Goal: Task Accomplishment & Management: Complete application form

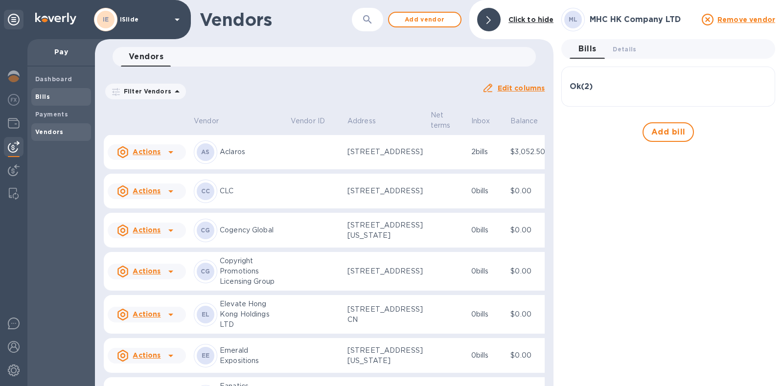
click at [48, 102] on div "Bills" at bounding box center [61, 97] width 60 height 18
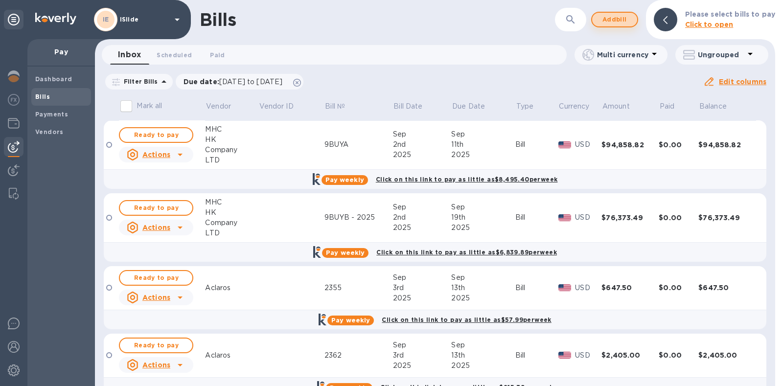
click at [619, 19] on span "Add bill" at bounding box center [614, 20] width 29 height 12
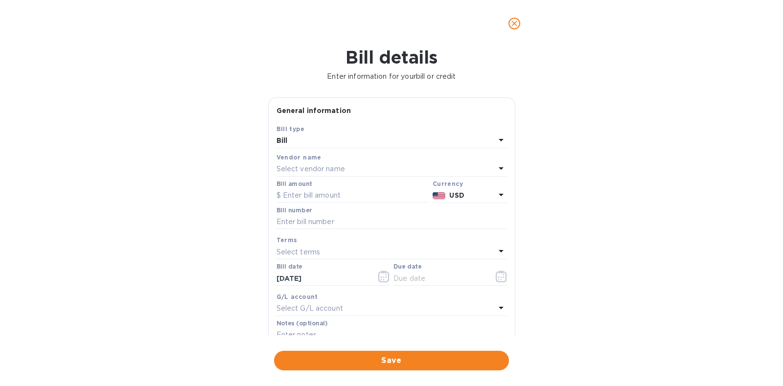
click at [309, 170] on p "Select vendor name" at bounding box center [311, 169] width 69 height 10
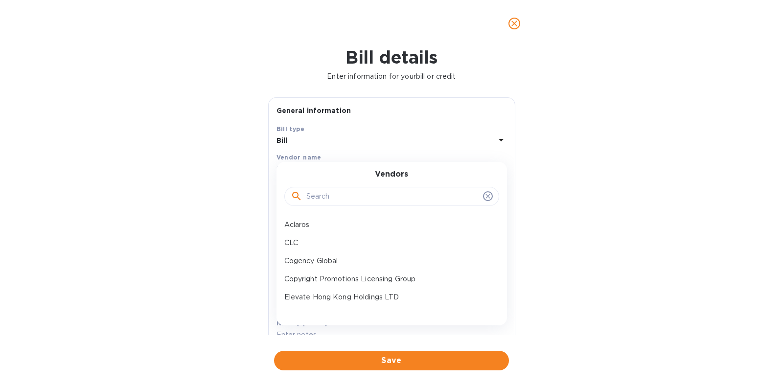
click at [327, 192] on input "text" at bounding box center [392, 196] width 173 height 15
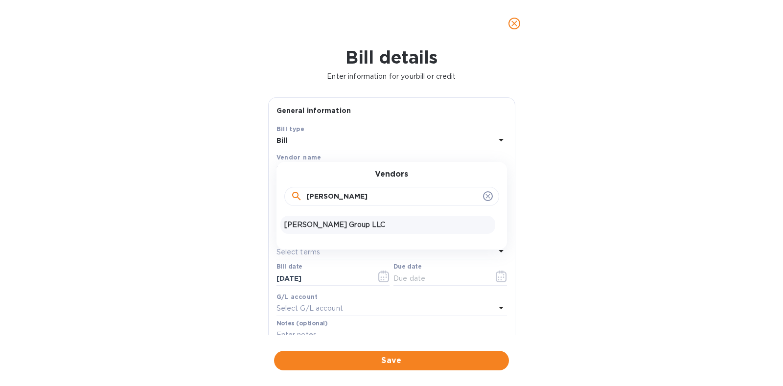
type input "[PERSON_NAME]"
click at [331, 218] on div "[PERSON_NAME] Group LLC" at bounding box center [387, 225] width 215 height 18
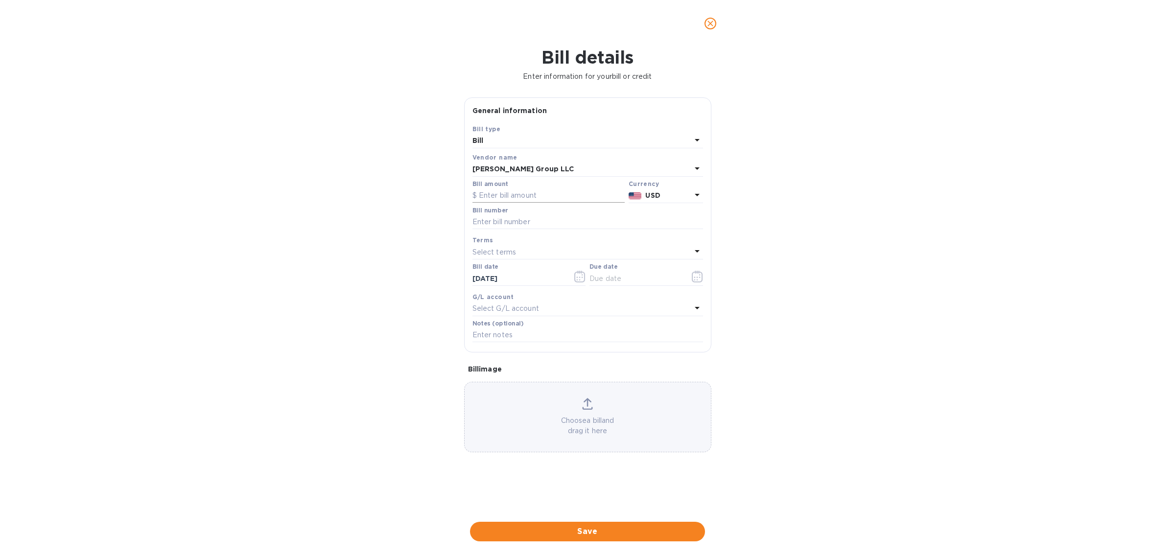
click at [489, 192] on input "text" at bounding box center [548, 195] width 152 height 15
type input "2,941.68"
click at [489, 217] on input "text" at bounding box center [587, 222] width 231 height 15
click at [492, 222] on input "text" at bounding box center [587, 222] width 231 height 15
paste input "BLIBS00328712/A"
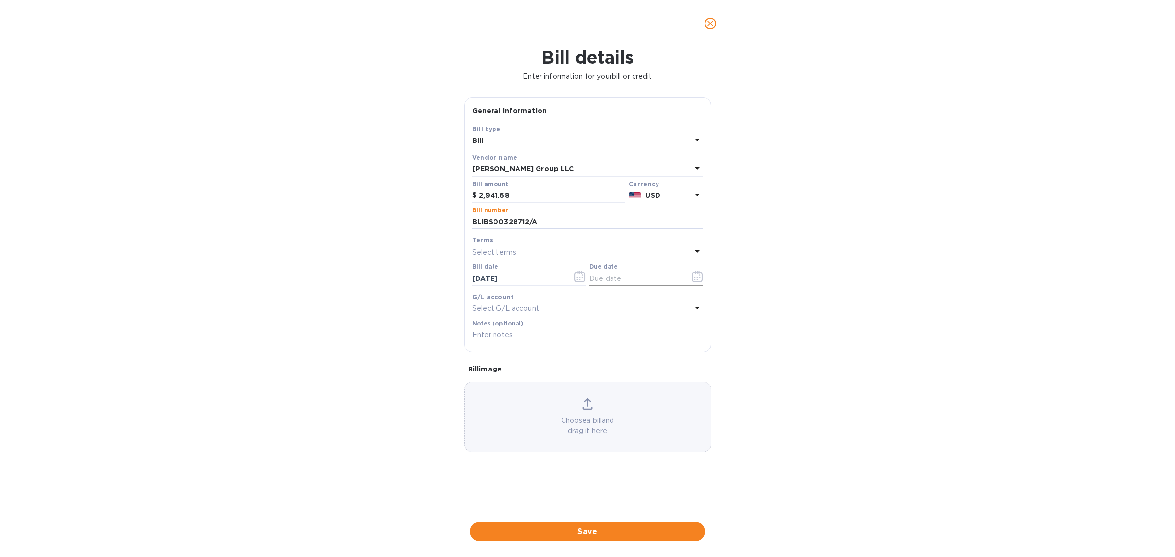
type input "BLIBS00328712/A"
click at [698, 280] on icon "button" at bounding box center [697, 277] width 11 height 12
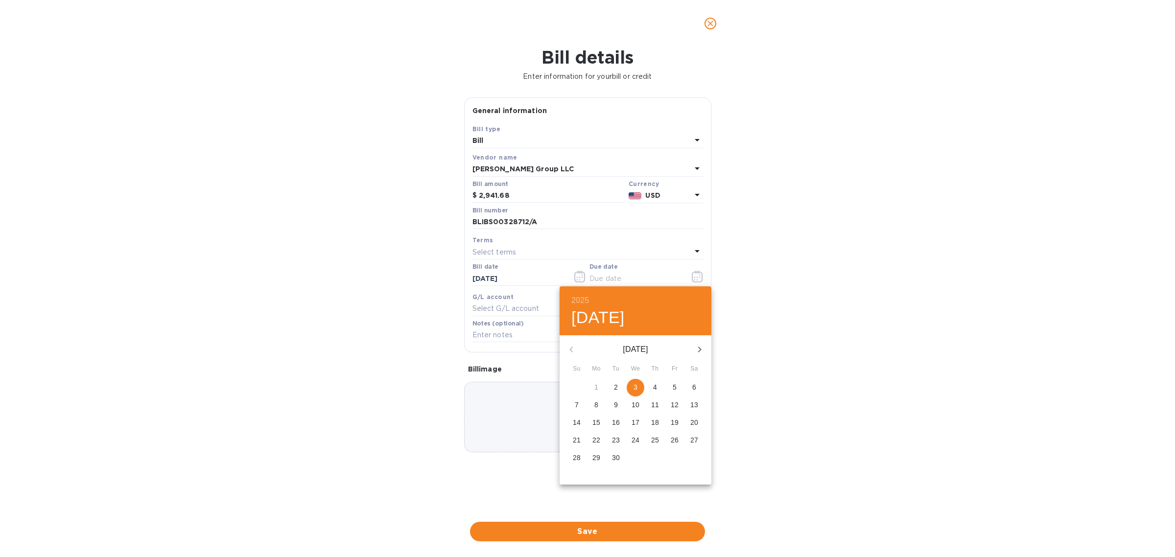
click at [616, 384] on p "2" at bounding box center [616, 387] width 4 height 10
type input "[DATE]"
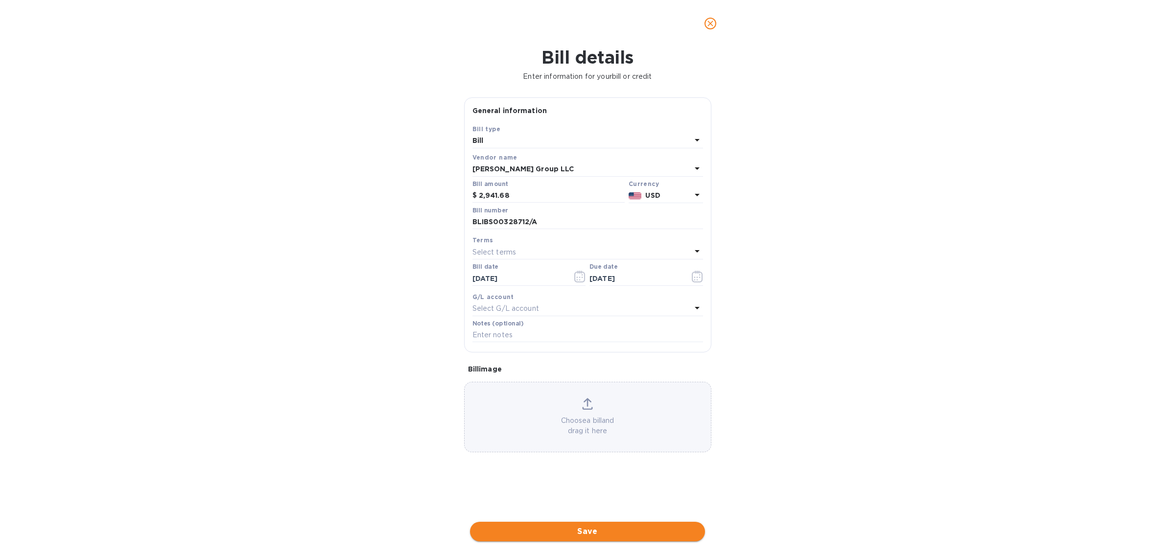
click at [602, 386] on span "Save" at bounding box center [587, 532] width 219 height 12
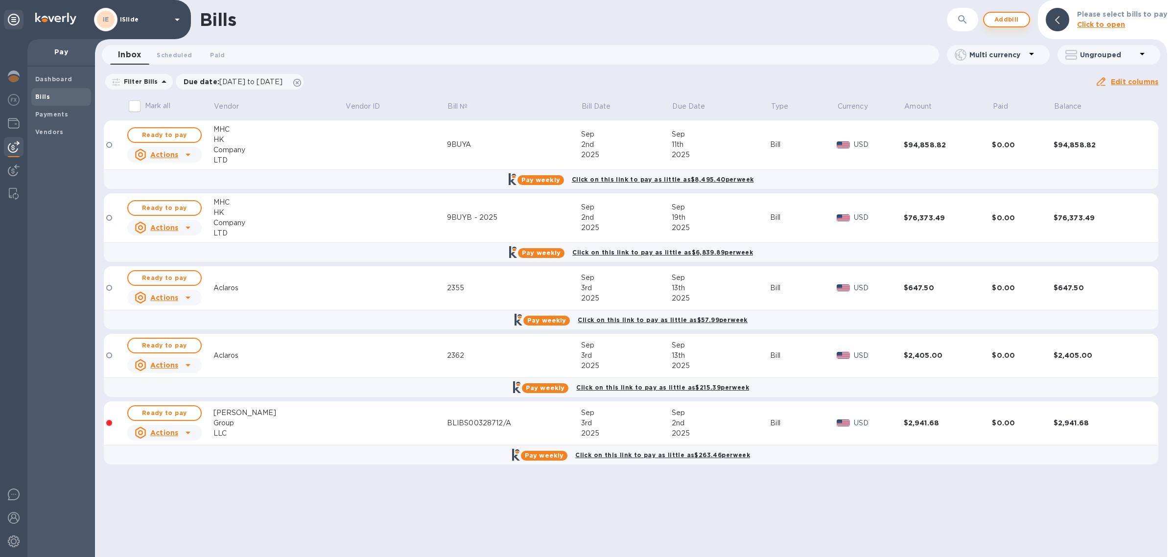
click at [783, 19] on span "Add bill" at bounding box center [1006, 20] width 29 height 12
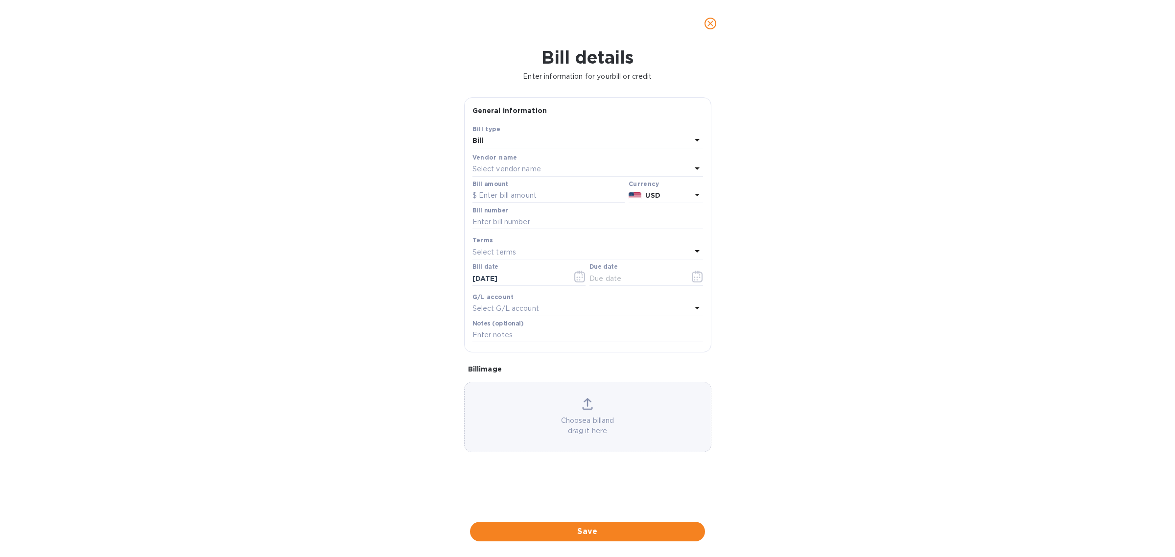
click at [505, 168] on p "Select vendor name" at bounding box center [506, 169] width 69 height 10
click at [520, 195] on input "text" at bounding box center [588, 196] width 173 height 15
type input "[PERSON_NAME]"
click at [530, 223] on p "[PERSON_NAME] Group LLC" at bounding box center [583, 225] width 207 height 10
click at [504, 198] on input "text" at bounding box center [548, 195] width 152 height 15
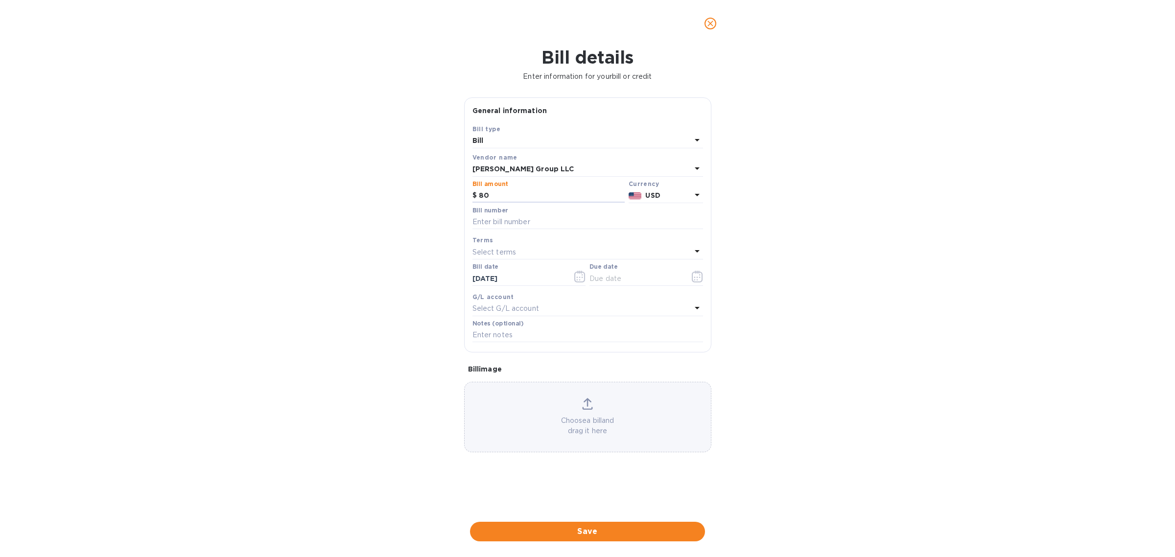
type input "80"
click at [490, 223] on input "text" at bounding box center [587, 222] width 231 height 15
paste input "BLIBS00327812/D"
type input "BLIBS00327812/D"
click at [694, 278] on icon "button" at bounding box center [694, 277] width 1 height 1
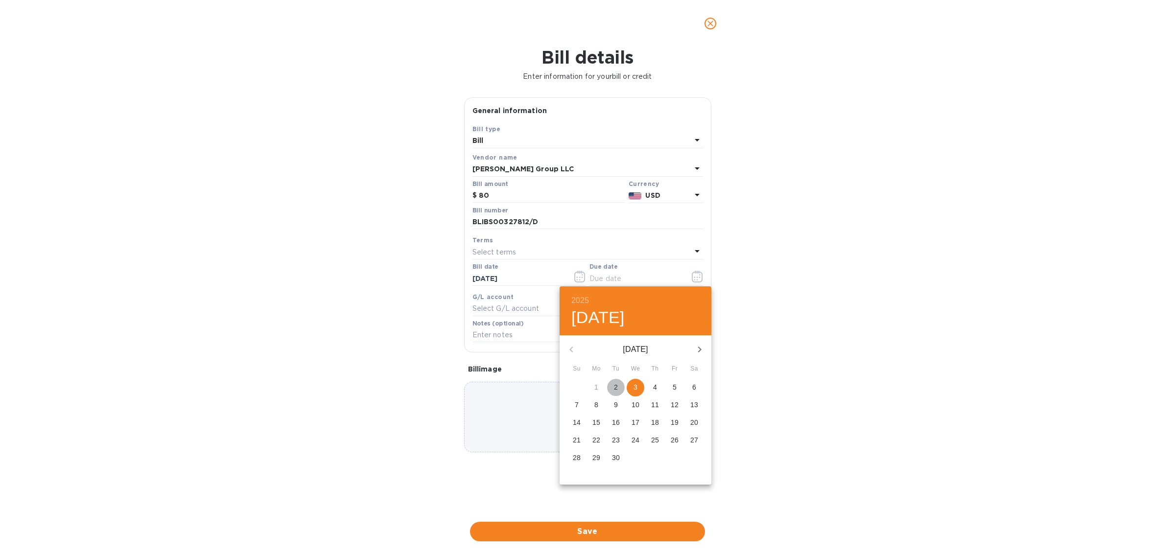
click at [617, 386] on p "2" at bounding box center [616, 387] width 4 height 10
type input "[DATE]"
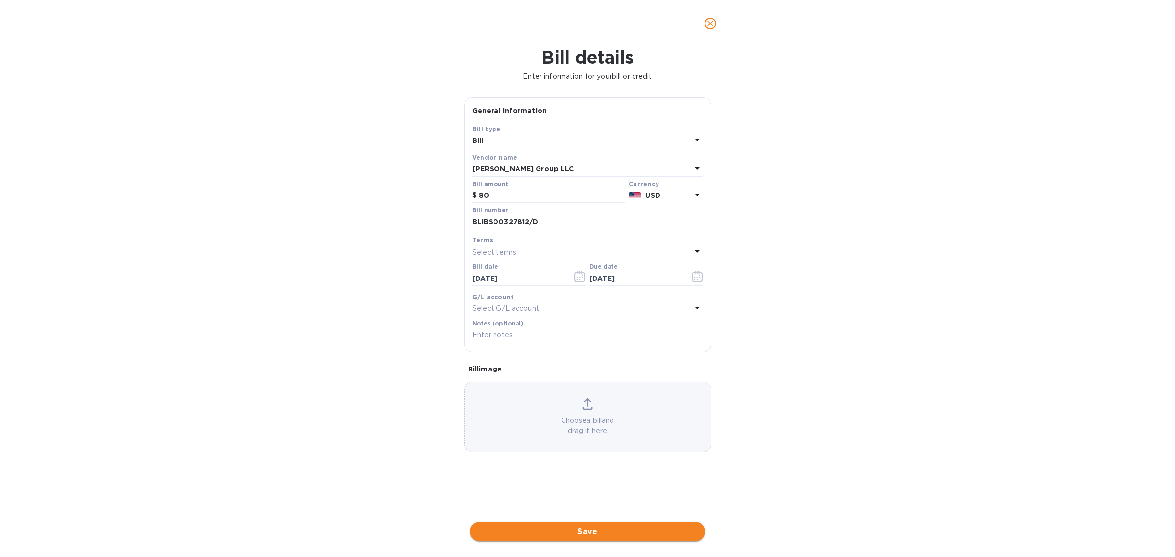
click at [601, 386] on span "Save" at bounding box center [587, 532] width 219 height 12
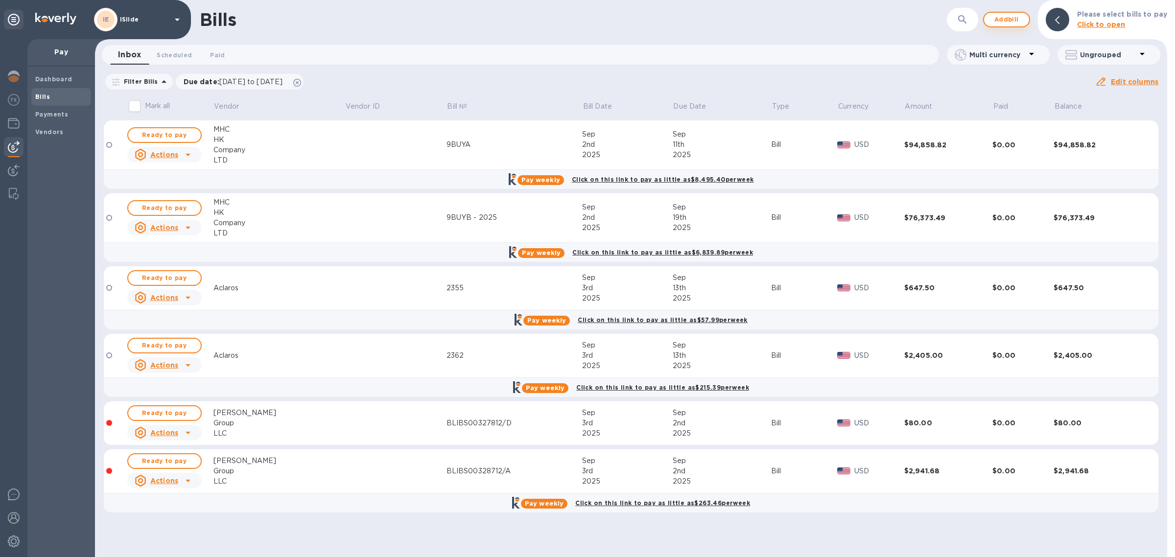
click at [783, 23] on span "Add bill" at bounding box center [1006, 20] width 29 height 12
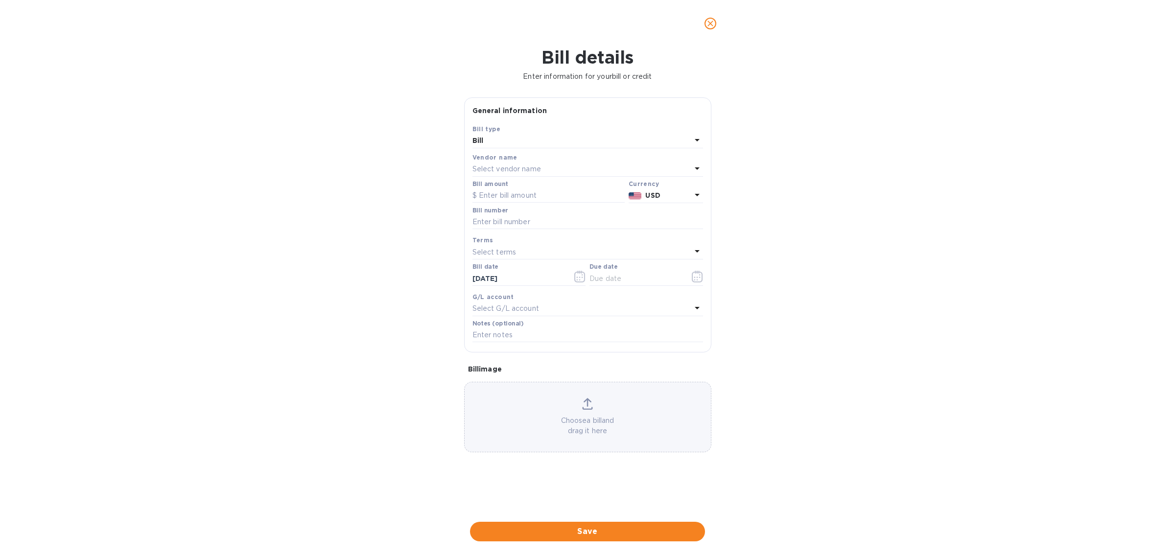
click at [512, 172] on p "Select vendor name" at bounding box center [506, 169] width 69 height 10
click at [512, 201] on input "text" at bounding box center [588, 196] width 173 height 15
type input "[PERSON_NAME]"
click at [520, 227] on p "[PERSON_NAME] Group LLC" at bounding box center [583, 225] width 207 height 10
click at [530, 197] on input "text" at bounding box center [548, 195] width 152 height 15
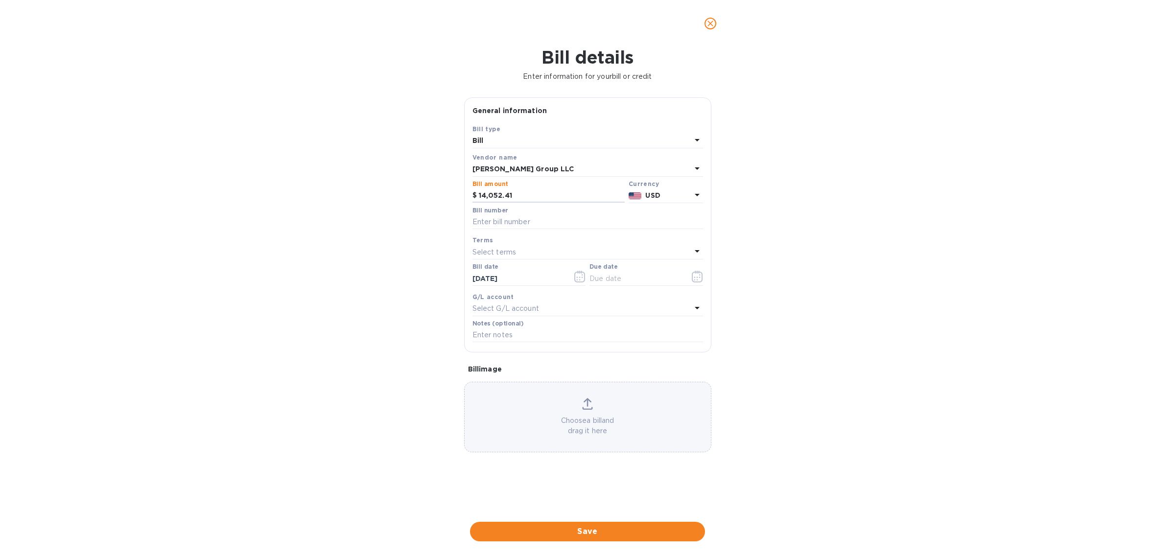
type input "14,052.41"
click at [485, 219] on input "text" at bounding box center [587, 222] width 231 height 15
paste input "BLIBS00331785"
type input "BLIBS00331785"
click at [698, 275] on icon "button" at bounding box center [697, 277] width 11 height 12
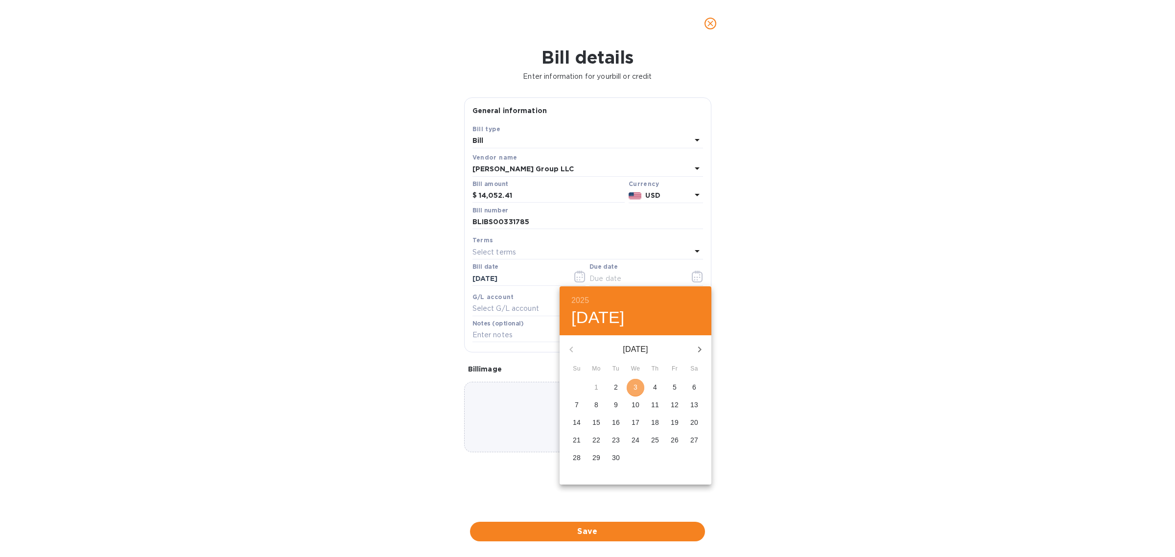
click at [633, 386] on p "3" at bounding box center [635, 387] width 4 height 10
type input "[DATE]"
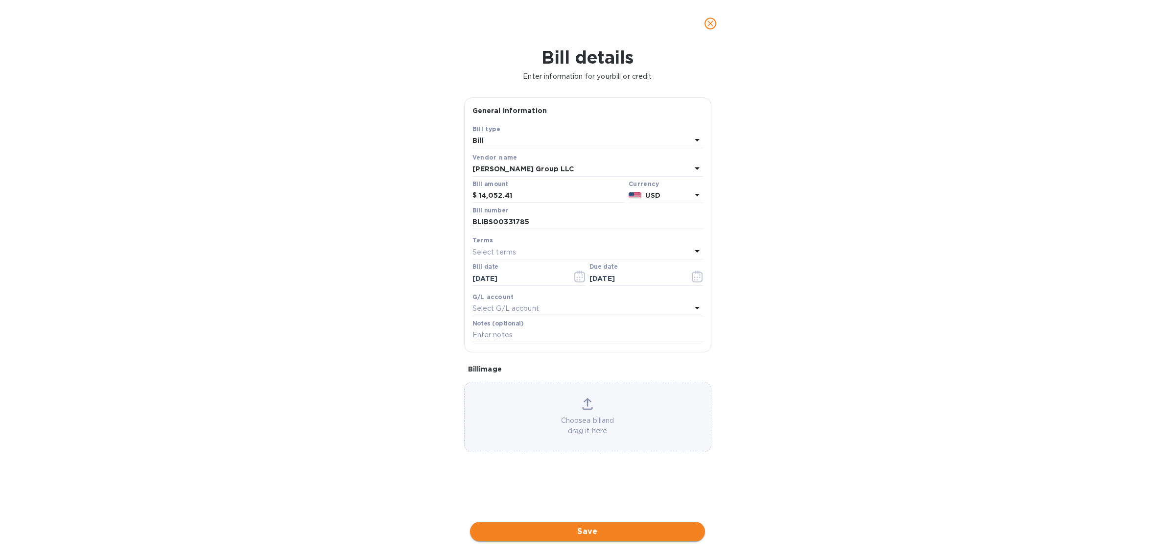
click at [612, 386] on span "Save" at bounding box center [587, 532] width 219 height 12
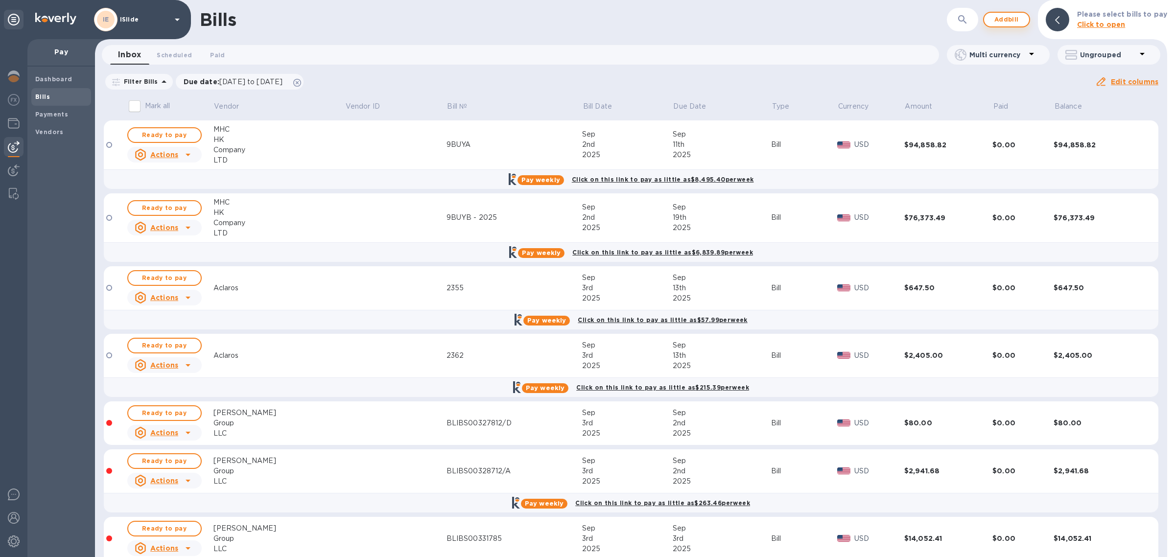
click at [783, 21] on span "Add bill" at bounding box center [1006, 20] width 29 height 12
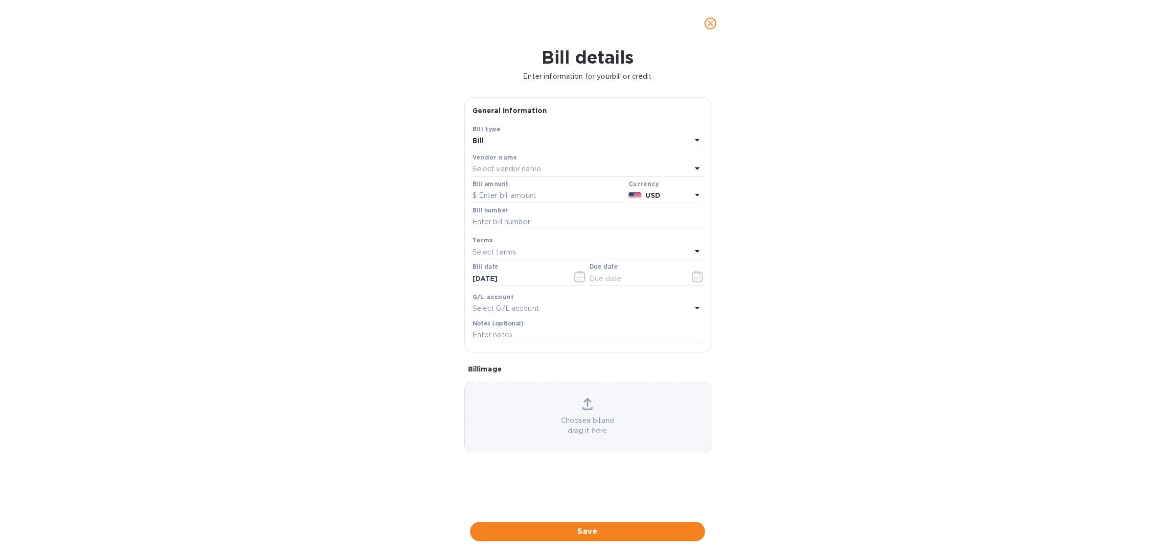
click at [565, 172] on div "Select vendor name" at bounding box center [581, 170] width 219 height 14
click at [542, 205] on div at bounding box center [587, 197] width 215 height 20
click at [544, 201] on input "text" at bounding box center [588, 196] width 173 height 15
type input "[PERSON_NAME]"
click at [537, 221] on p "[PERSON_NAME] Group LLC" at bounding box center [583, 225] width 207 height 10
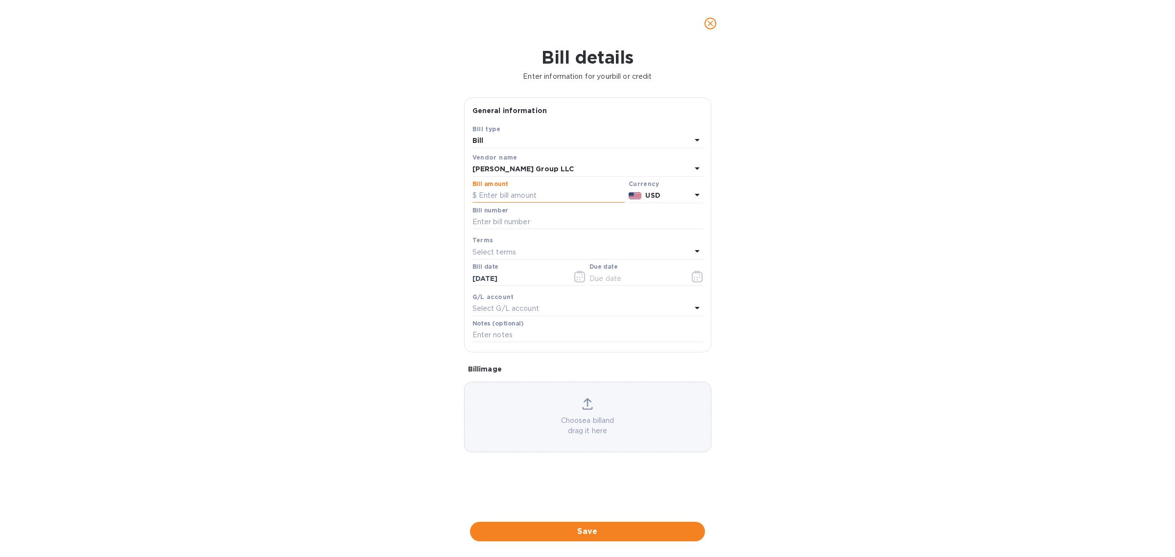
click at [558, 193] on input "text" at bounding box center [548, 195] width 152 height 15
click at [493, 197] on input "text" at bounding box center [548, 195] width 152 height 15
type input "15,774.60"
click at [527, 219] on input "text" at bounding box center [587, 222] width 231 height 15
click at [529, 218] on input "text" at bounding box center [587, 222] width 231 height 15
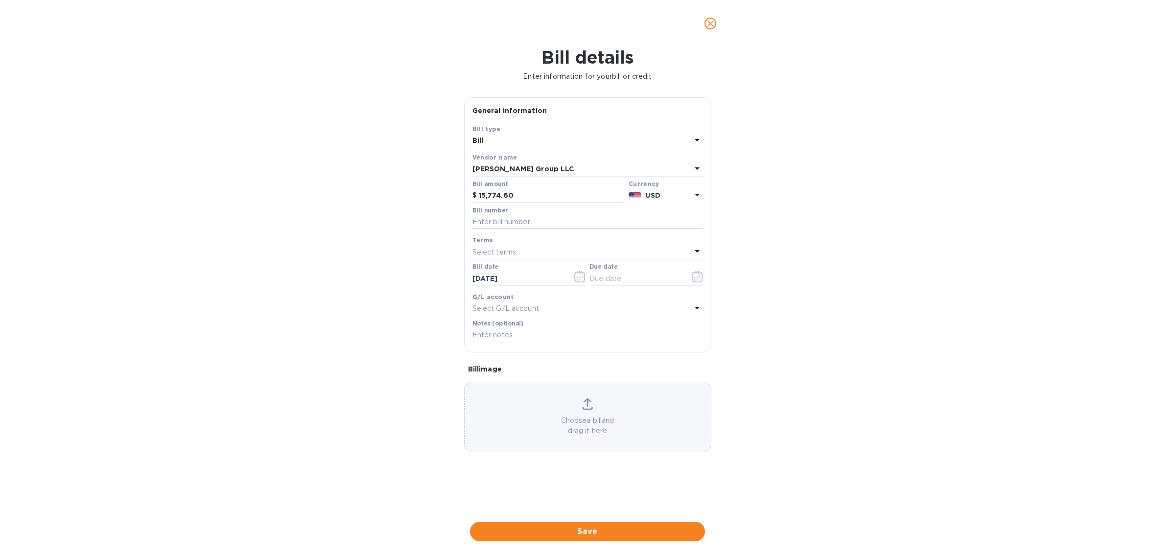
paste input "BLIBS00334626"
click at [481, 220] on input "BLIBS00334626" at bounding box center [587, 222] width 231 height 15
type input "BLIBS00334626"
click at [701, 273] on icon "button" at bounding box center [697, 277] width 11 height 12
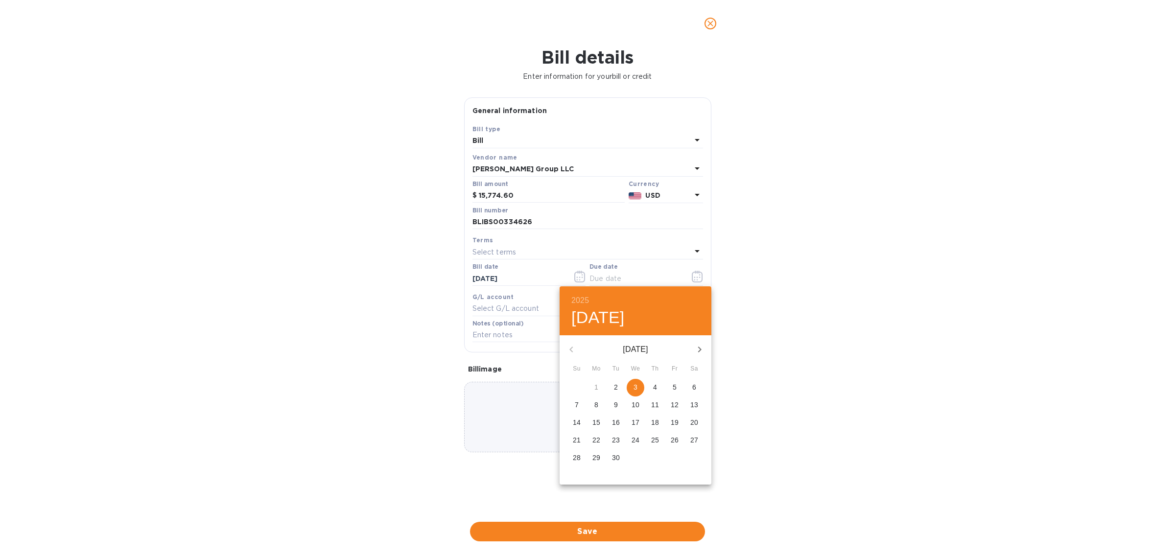
click at [591, 386] on span "8" at bounding box center [596, 405] width 18 height 10
type input "[DATE]"
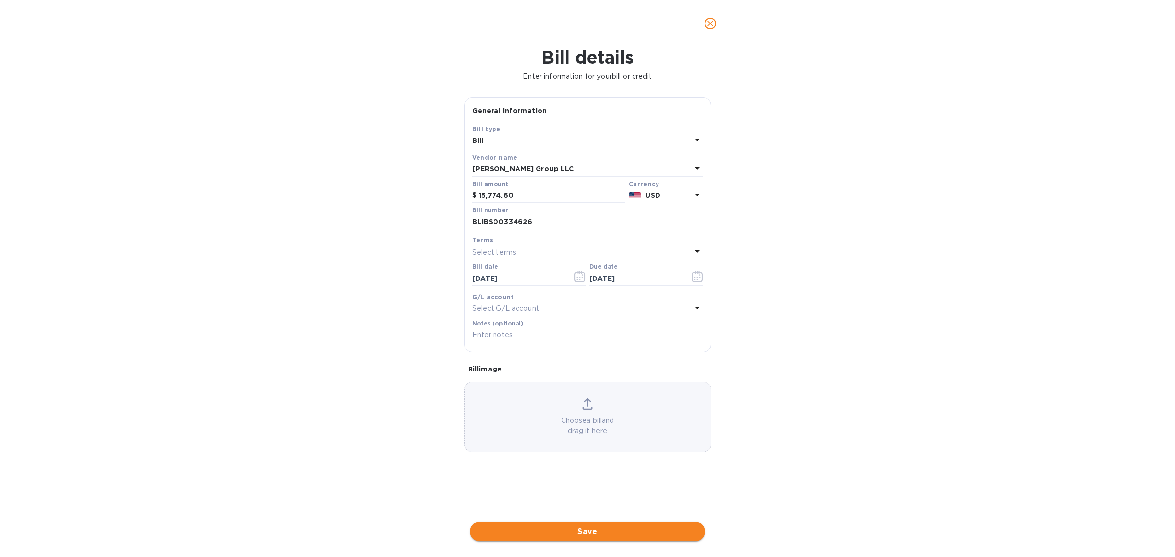
click at [619, 386] on button "Save" at bounding box center [587, 532] width 235 height 20
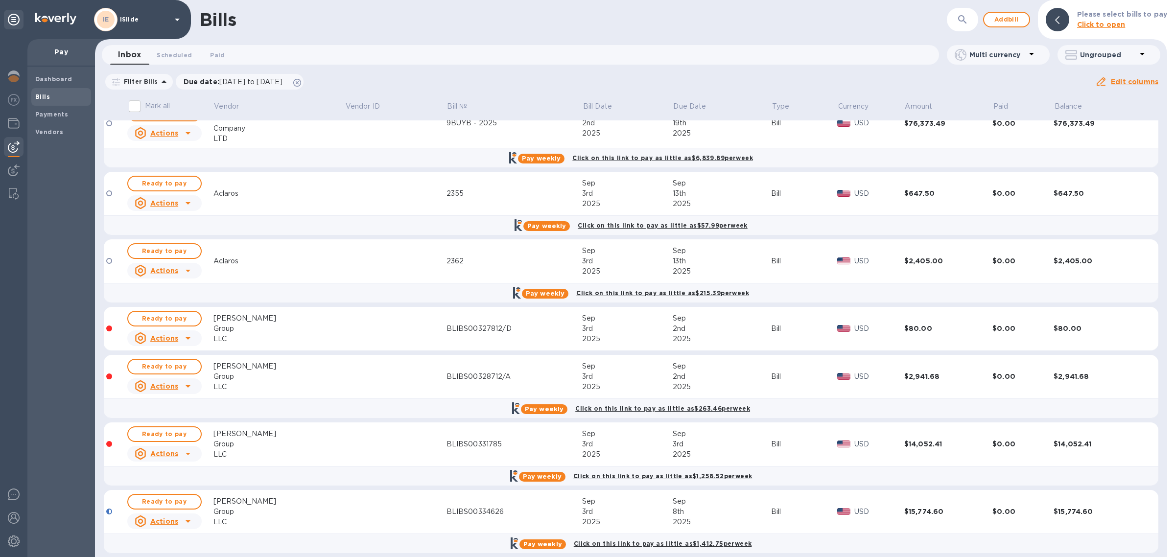
scroll to position [104, 0]
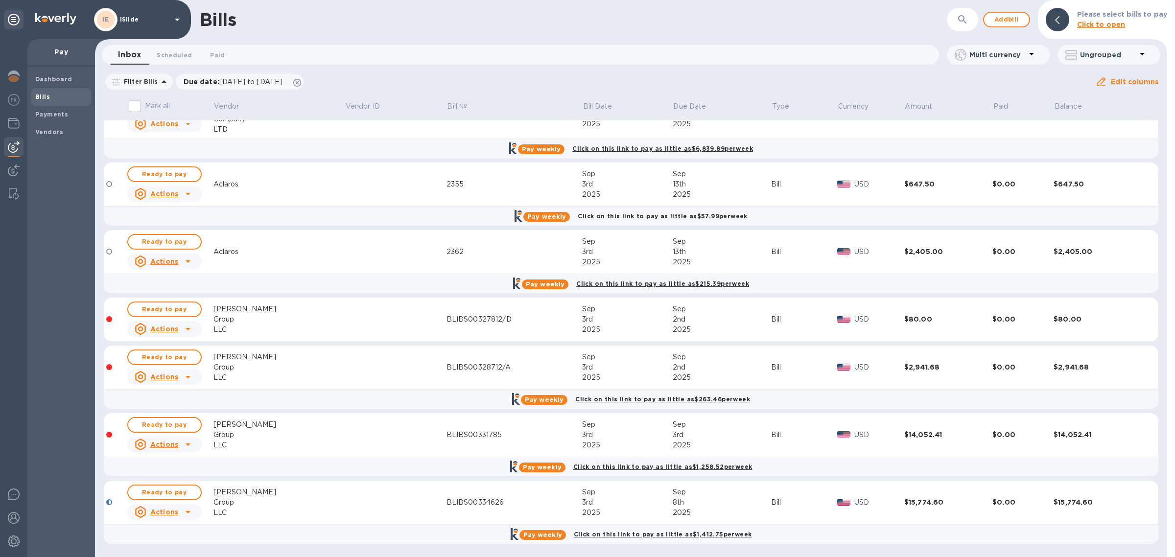
click at [189, 324] on icon at bounding box center [188, 329] width 12 height 12
click at [189, 324] on div at bounding box center [587, 278] width 1175 height 557
click at [184, 311] on span "Ready to pay" at bounding box center [164, 309] width 57 height 12
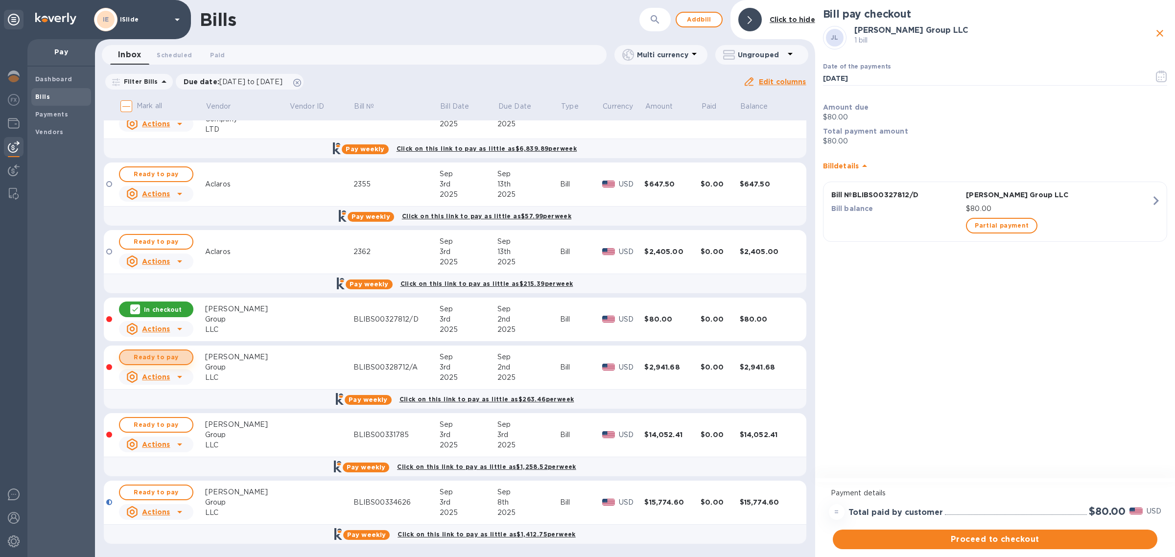
click at [145, 355] on span "Ready to pay" at bounding box center [156, 357] width 57 height 12
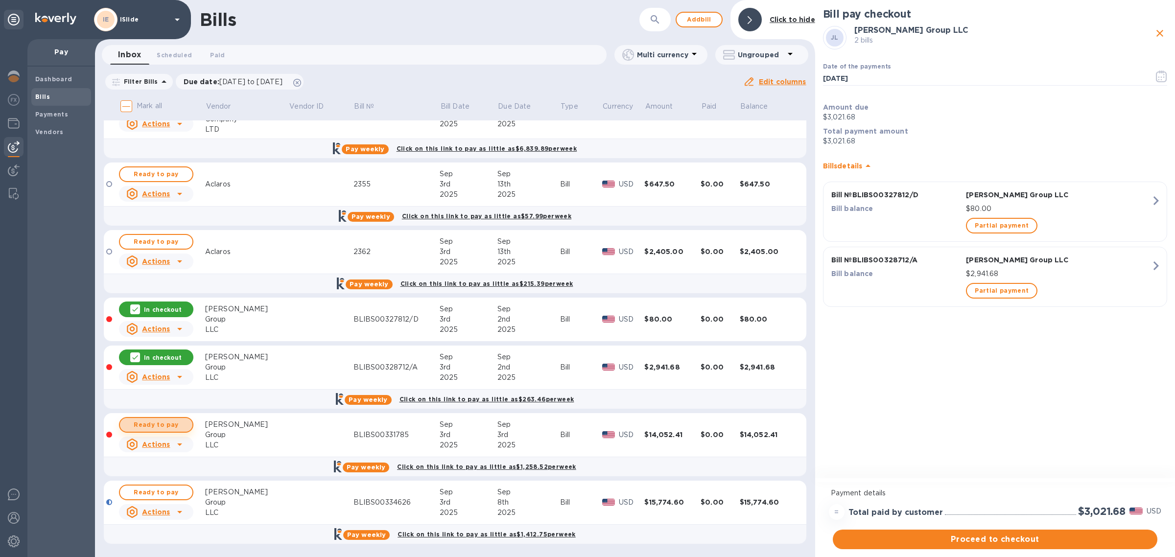
click at [162, 386] on span "Ready to pay" at bounding box center [156, 425] width 57 height 12
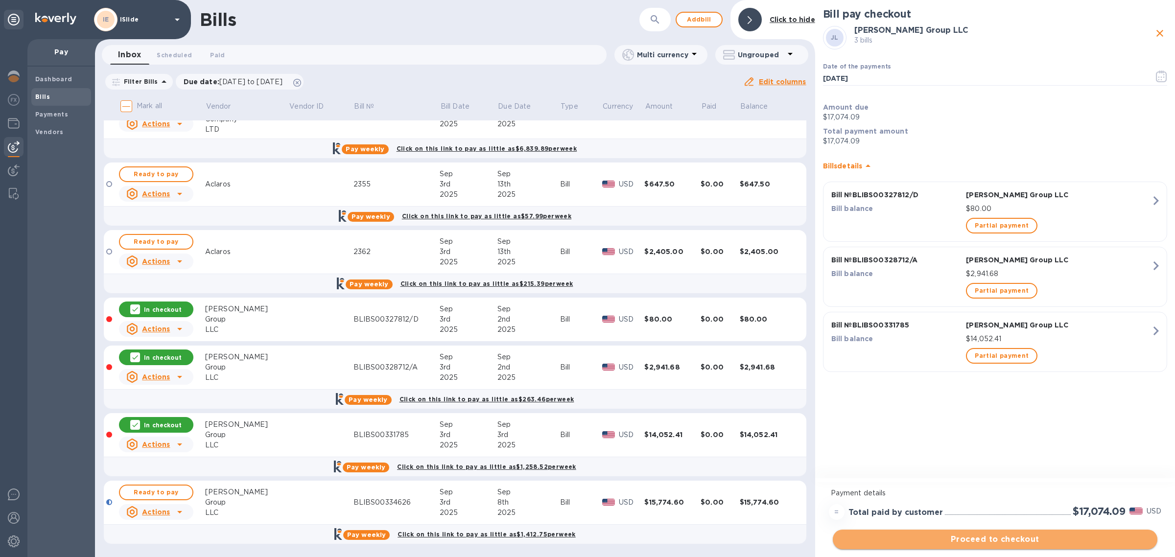
click at [783, 386] on span "Proceed to checkout" at bounding box center [994, 540] width 309 height 12
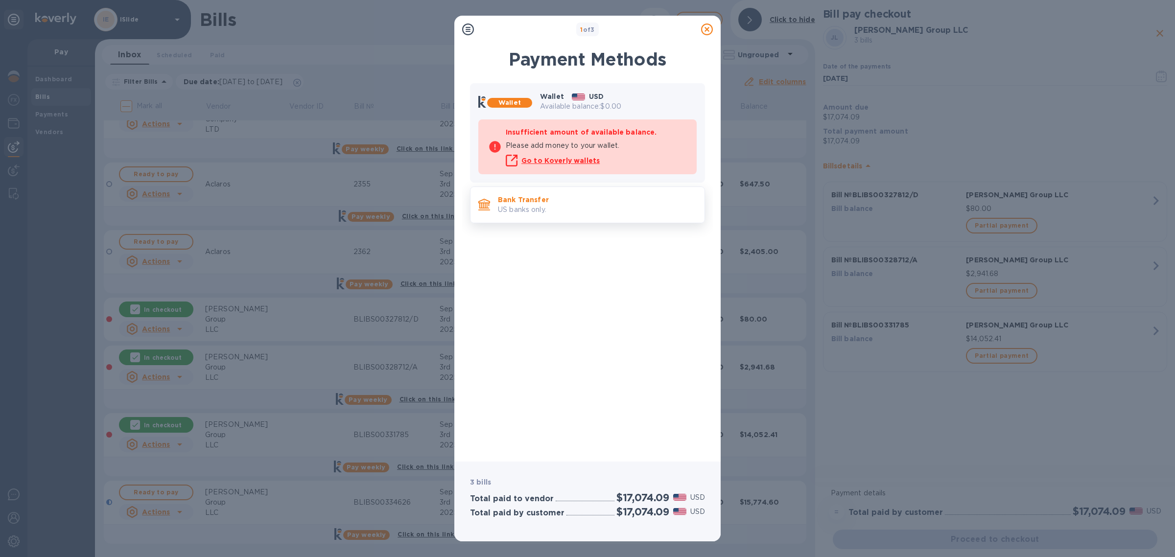
click at [615, 211] on p "US banks only." at bounding box center [597, 210] width 199 height 10
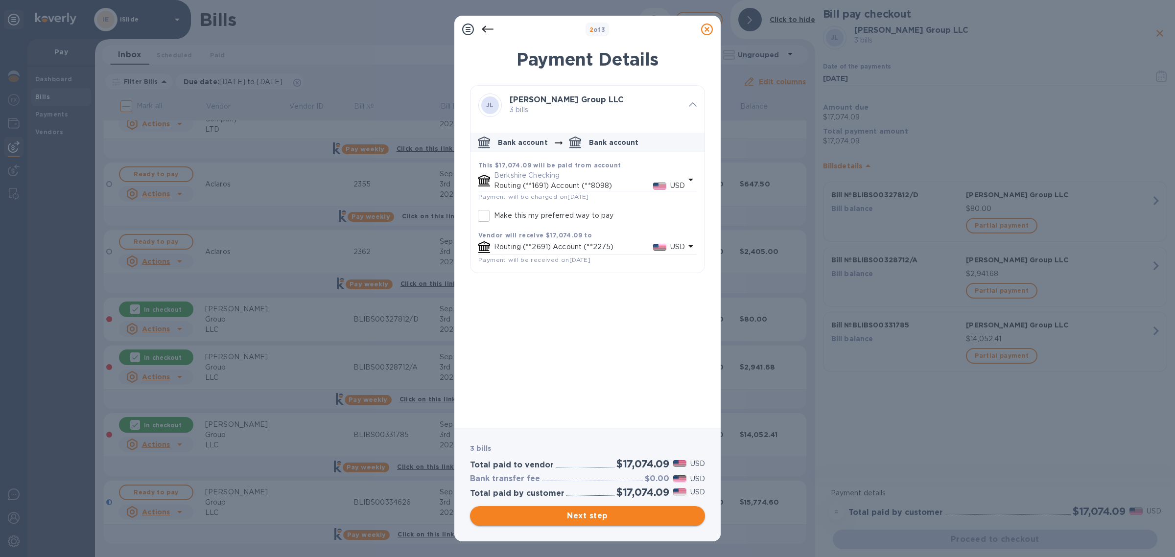
click at [608, 386] on span "Next step" at bounding box center [587, 516] width 219 height 12
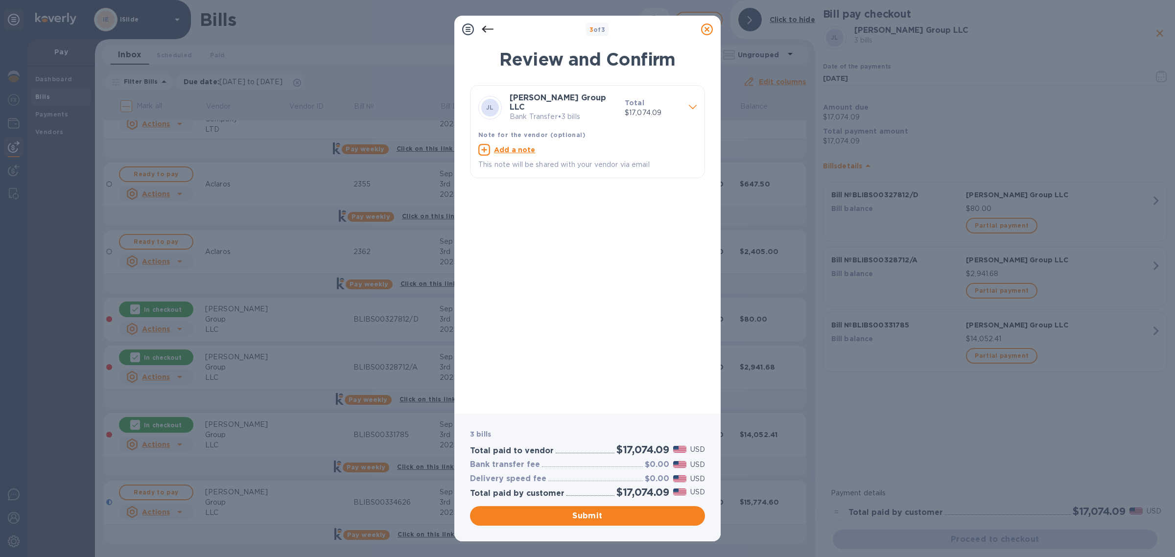
click at [517, 146] on u "Add a note" at bounding box center [515, 150] width 42 height 8
click at [517, 147] on textarea at bounding box center [579, 151] width 203 height 8
type textarea "Clearing Overdue Balance"
click at [582, 386] on span "Submit" at bounding box center [587, 516] width 219 height 12
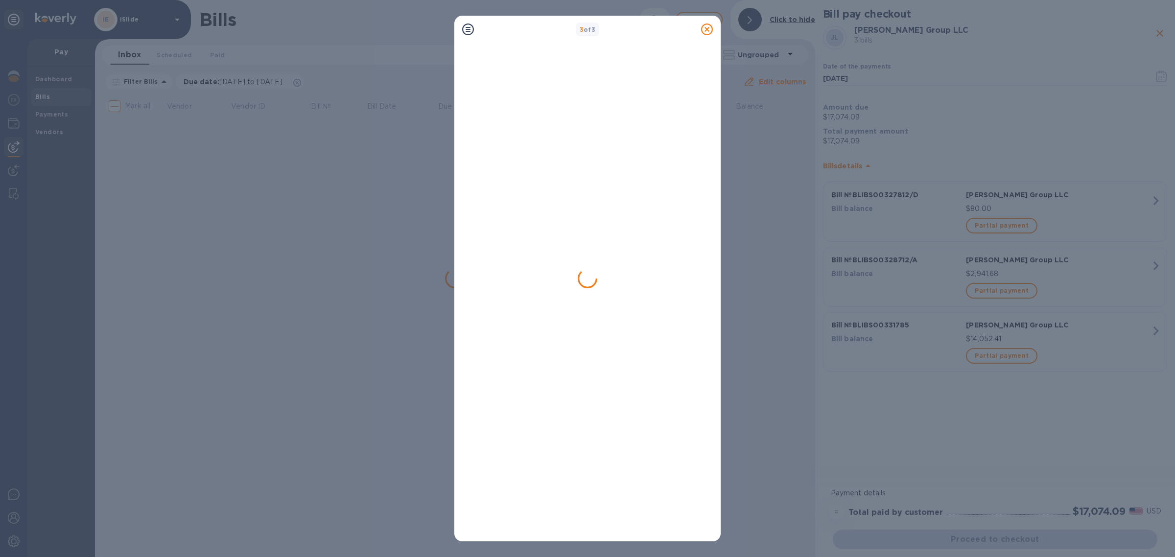
scroll to position [0, 0]
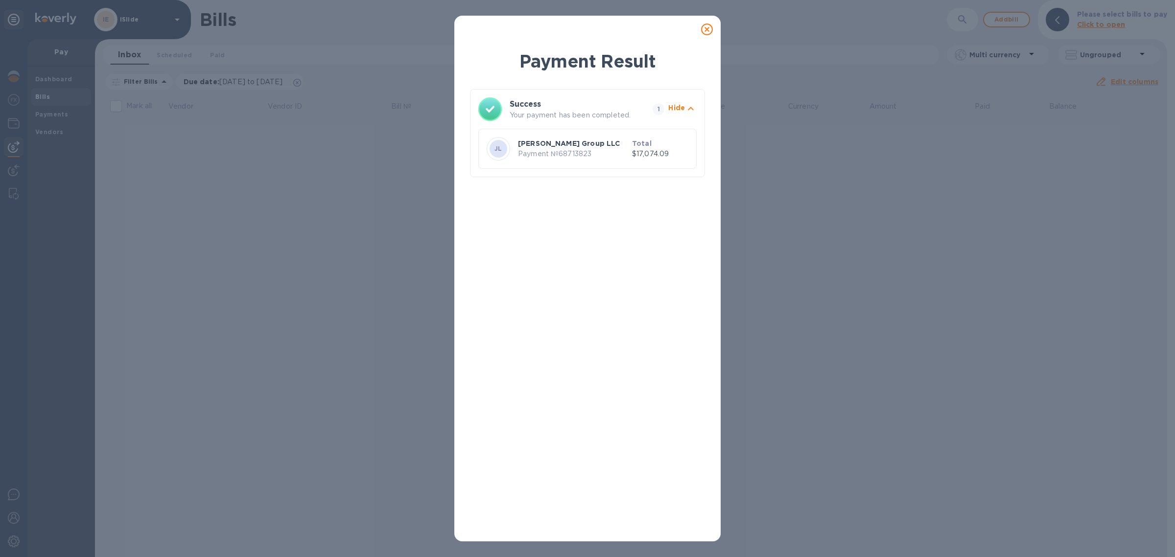
click at [703, 32] on icon at bounding box center [707, 29] width 12 height 12
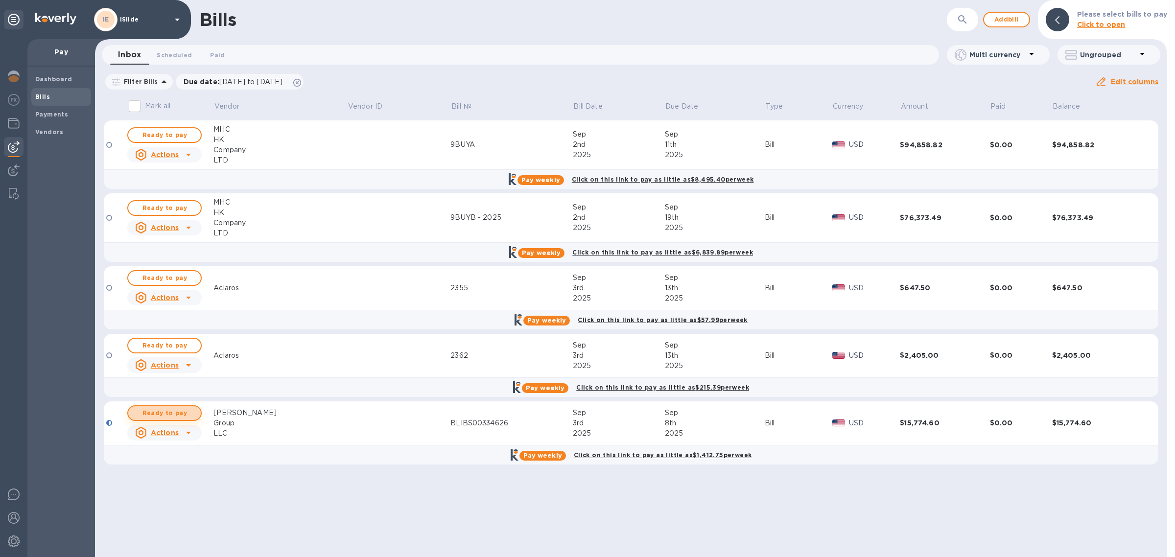
click at [180, 386] on span "Ready to pay" at bounding box center [164, 413] width 57 height 12
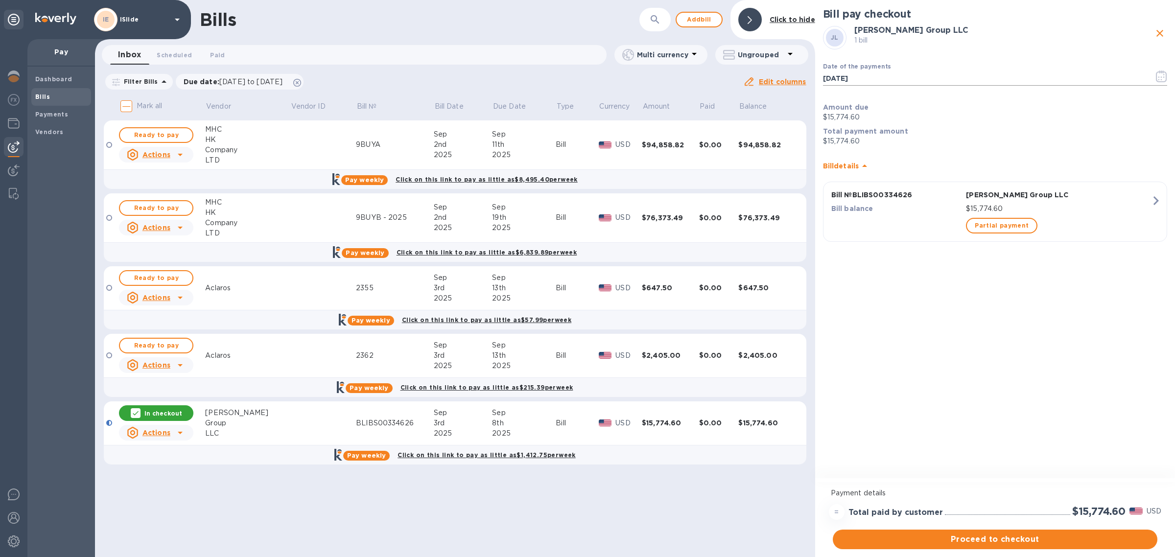
click at [783, 76] on icon "button" at bounding box center [1161, 76] width 11 height 12
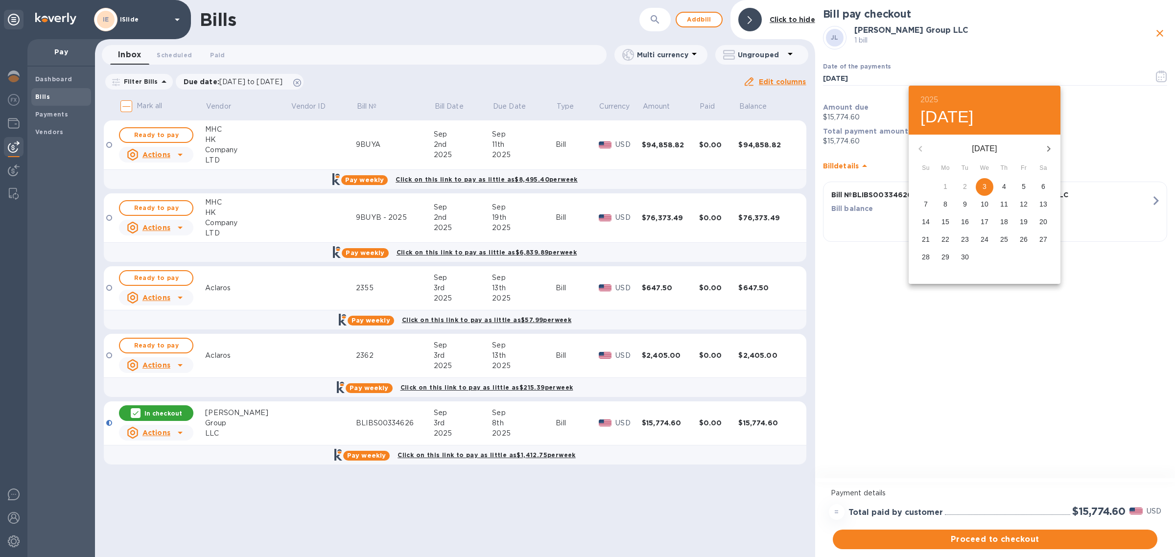
click at [783, 189] on p "5" at bounding box center [1024, 187] width 4 height 10
type input "[DATE]"
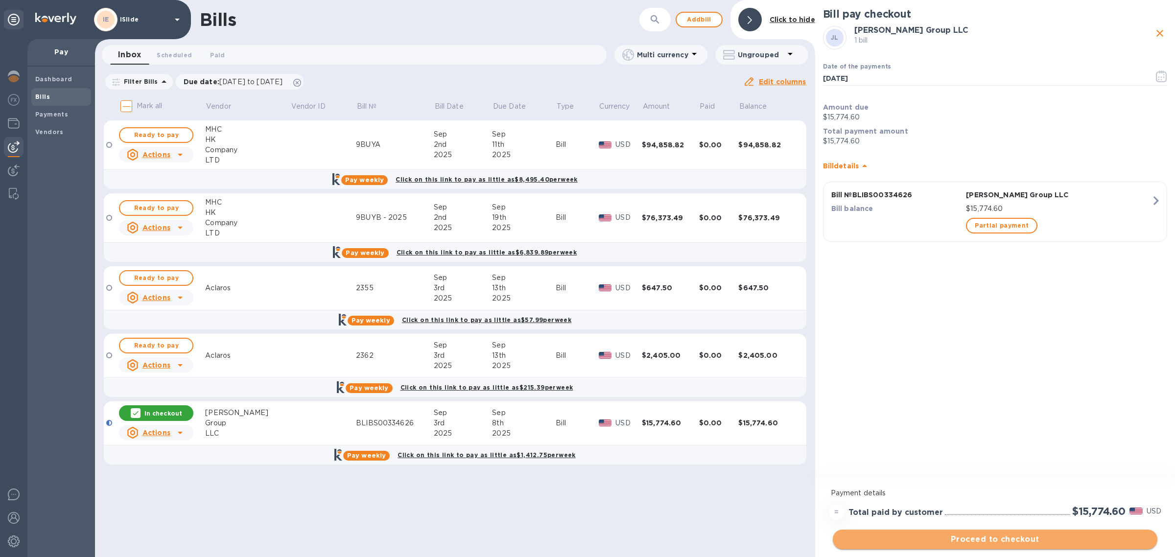
click at [783, 386] on span "Proceed to checkout" at bounding box center [994, 540] width 309 height 12
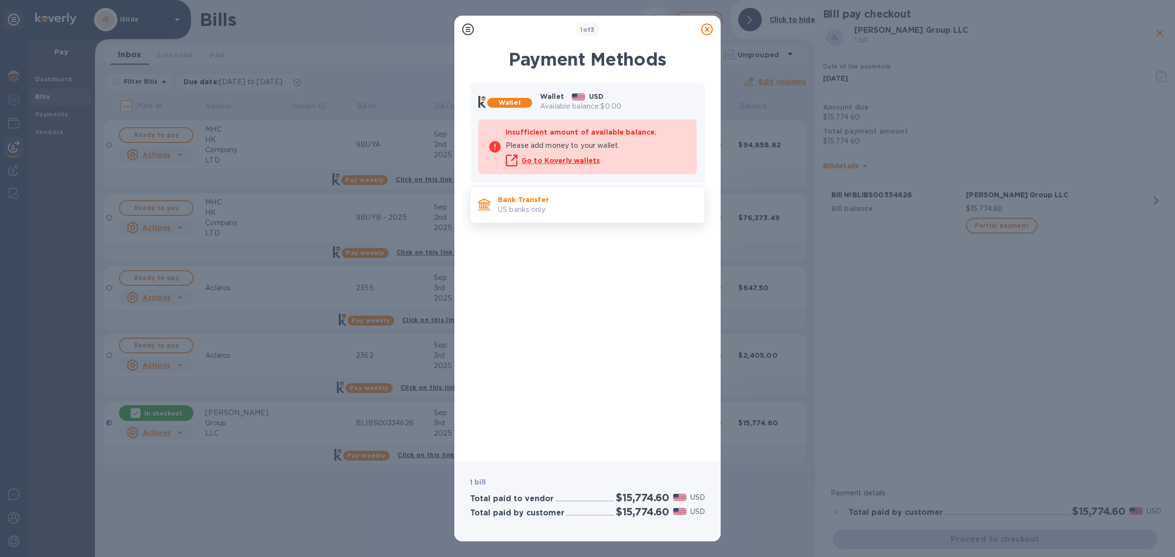
click at [591, 200] on p "Bank Transfer" at bounding box center [597, 200] width 199 height 10
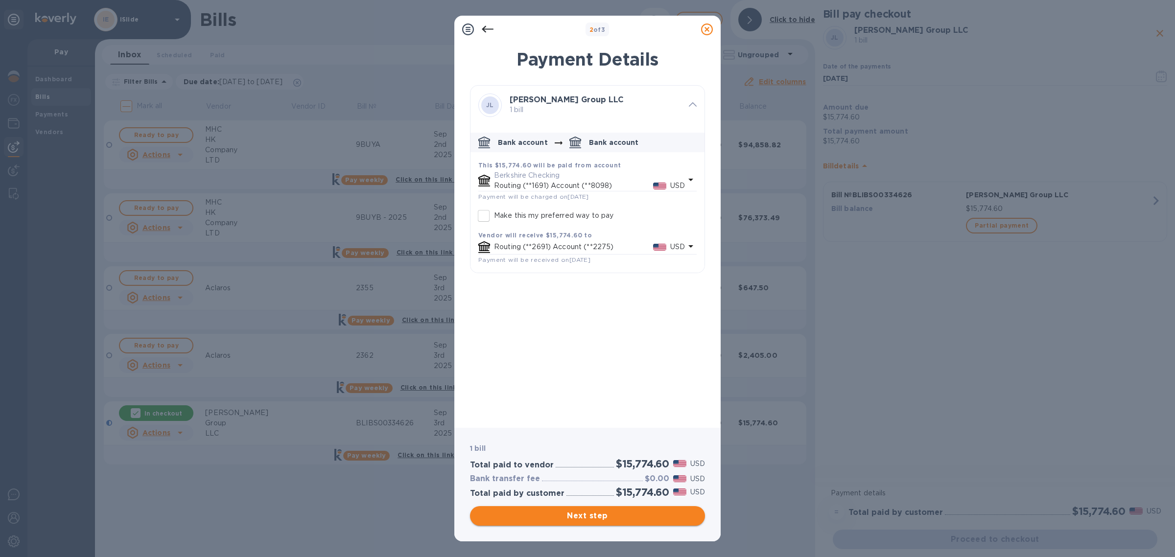
click at [599, 386] on span "Next step" at bounding box center [587, 516] width 219 height 12
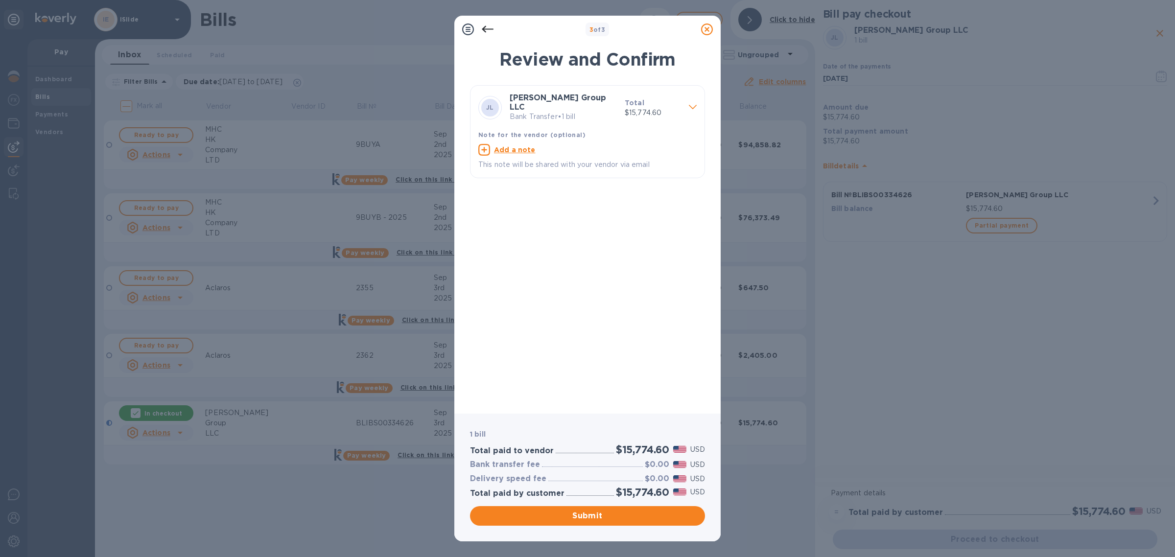
click at [517, 146] on u "Add a note" at bounding box center [515, 150] width 42 height 8
click at [517, 147] on textarea at bounding box center [579, 151] width 203 height 8
paste textarea "BLIBS00334626"
type textarea "Invoice BLIBS00334626"
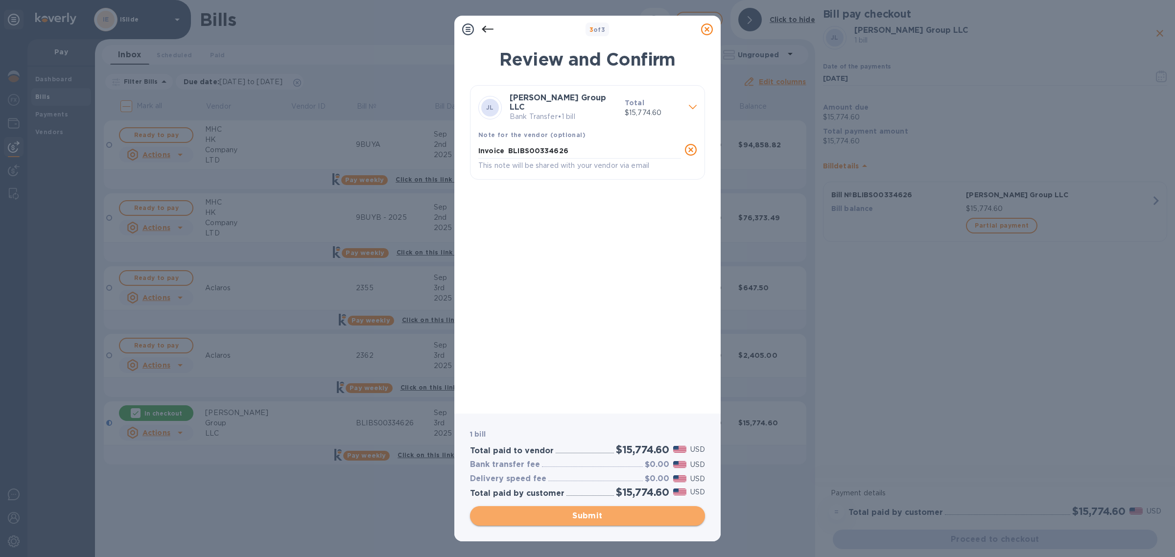
click at [603, 386] on span "Submit" at bounding box center [587, 516] width 219 height 12
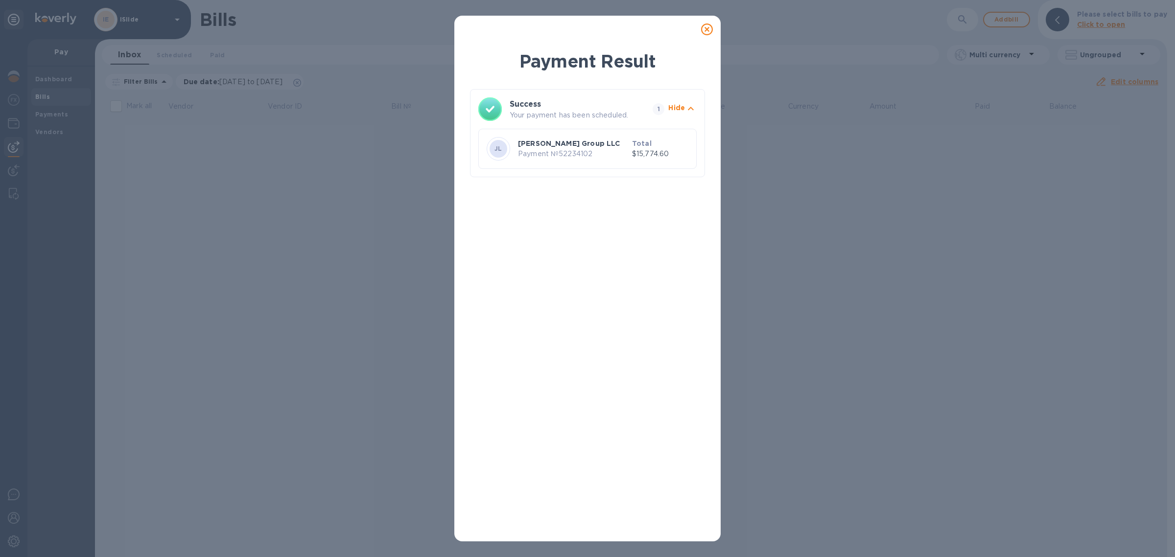
click at [703, 30] on icon at bounding box center [707, 29] width 12 height 12
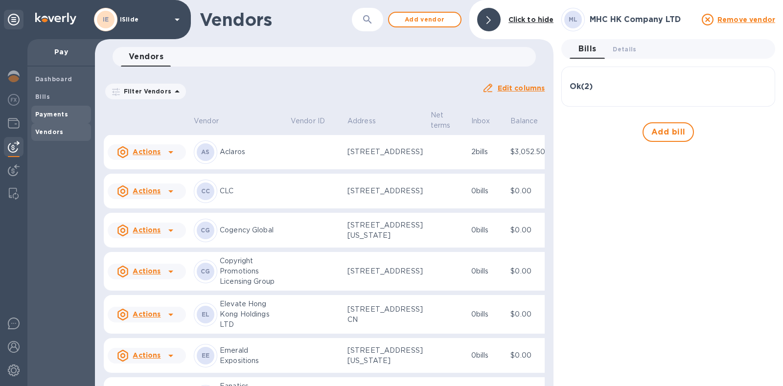
click at [56, 118] on span "Payments" at bounding box center [51, 115] width 33 height 10
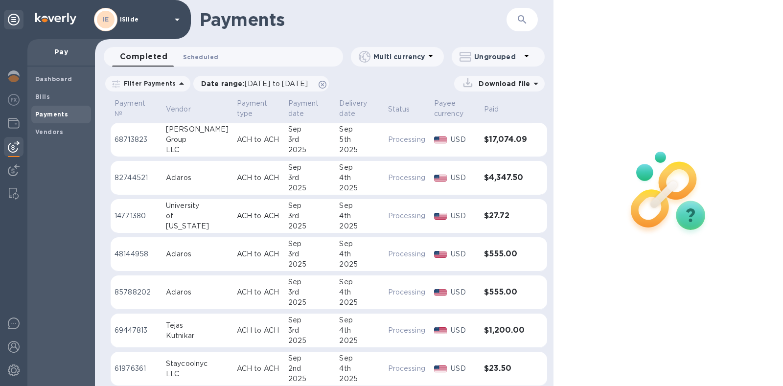
click at [191, 52] on span "Scheduled 0" at bounding box center [200, 57] width 35 height 10
